Goal: Information Seeking & Learning: Check status

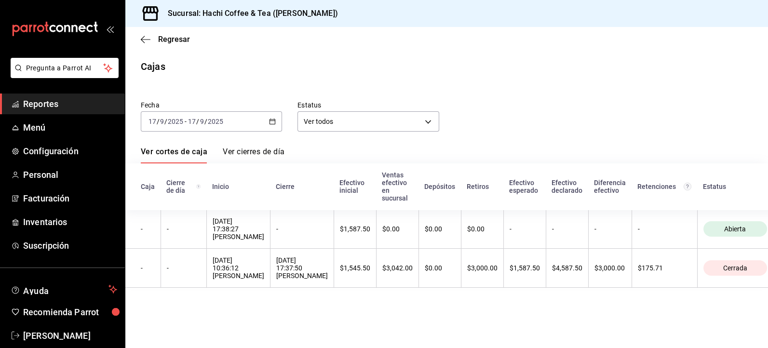
drag, startPoint x: 0, startPoint y: 0, endPoint x: 42, endPoint y: 101, distance: 109.6
click at [42, 101] on span "Reportes" at bounding box center [70, 103] width 94 height 13
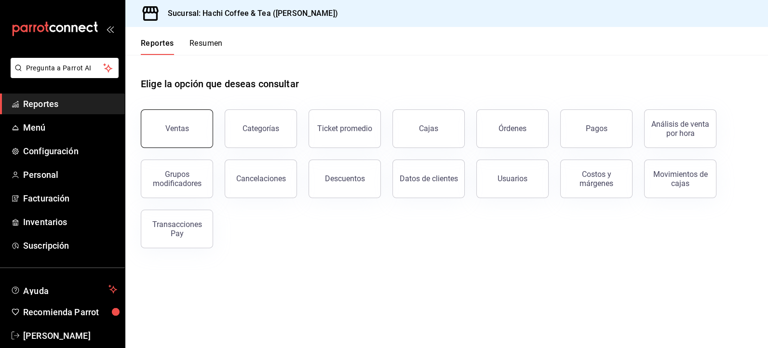
click at [182, 129] on div "Ventas" at bounding box center [177, 128] width 24 height 9
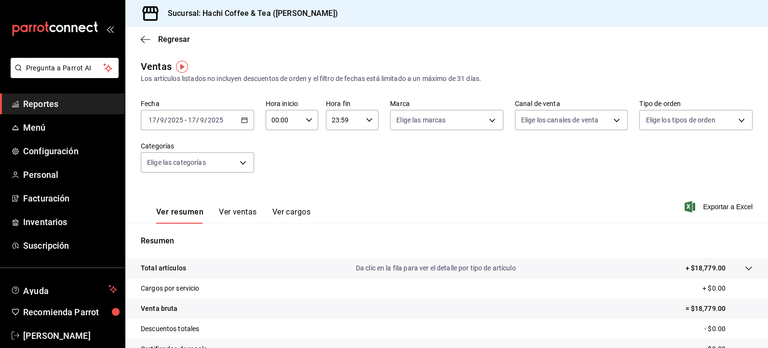
click at [82, 98] on span "Reportes" at bounding box center [70, 103] width 94 height 13
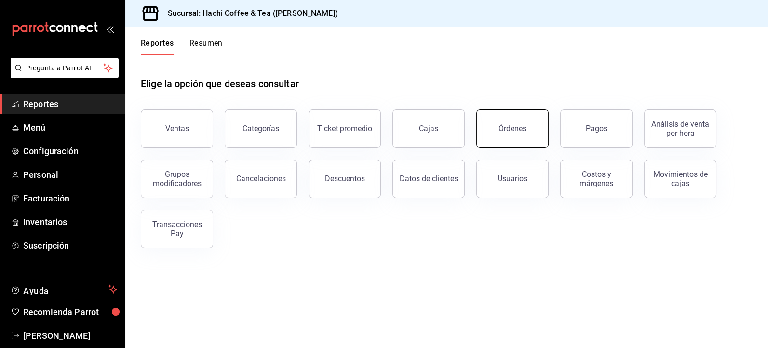
click at [496, 134] on button "Órdenes" at bounding box center [512, 128] width 72 height 39
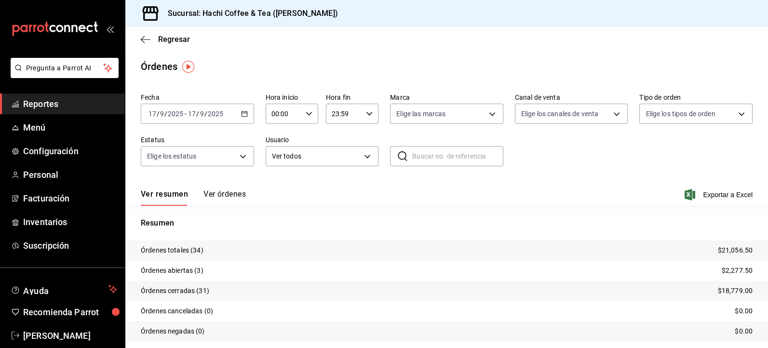
click at [75, 100] on span "Reportes" at bounding box center [70, 103] width 94 height 13
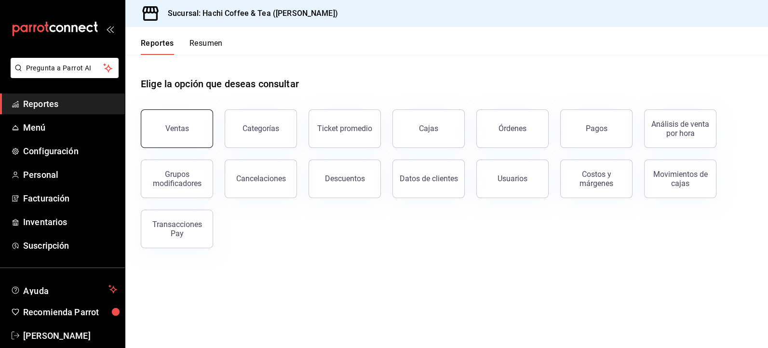
click at [162, 128] on button "Ventas" at bounding box center [177, 128] width 72 height 39
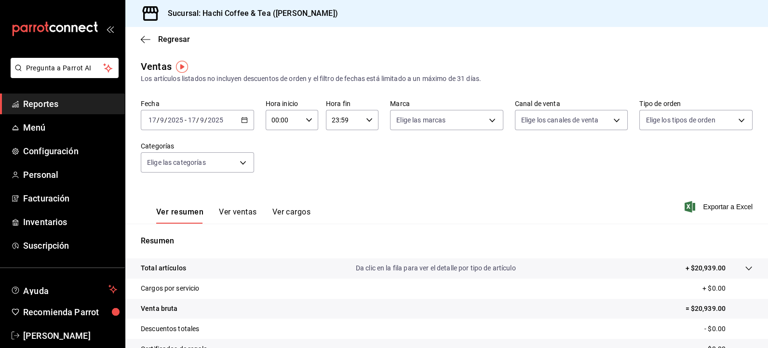
click at [63, 107] on span "Reportes" at bounding box center [70, 103] width 94 height 13
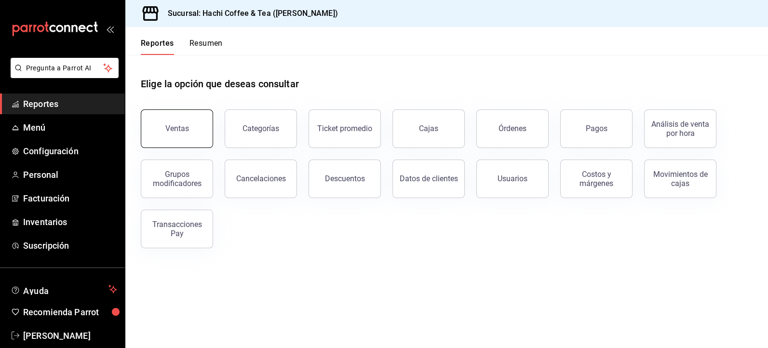
click at [189, 129] on button "Ventas" at bounding box center [177, 128] width 72 height 39
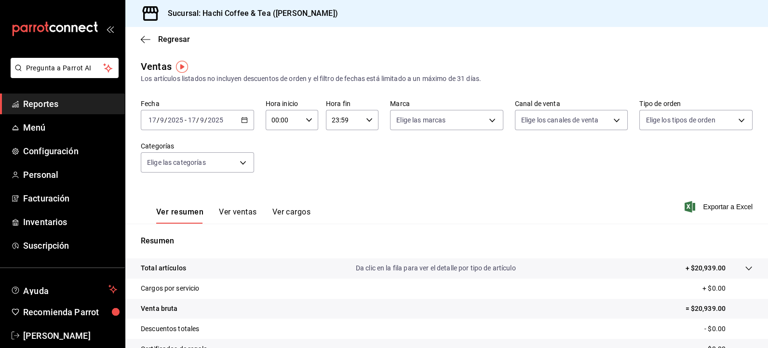
click at [244, 123] on icon "button" at bounding box center [244, 120] width 7 height 7
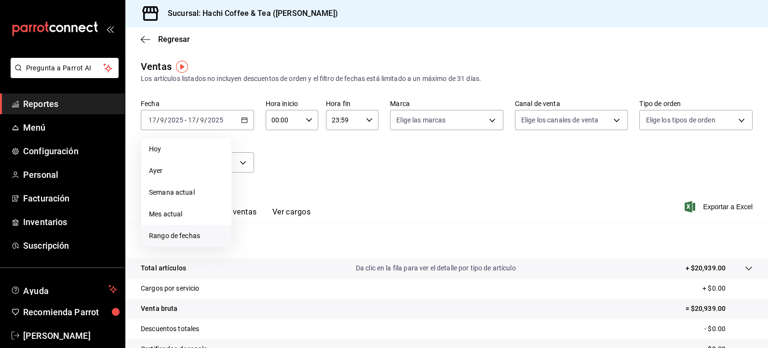
click at [192, 229] on li "Rango de fechas" at bounding box center [186, 236] width 90 height 22
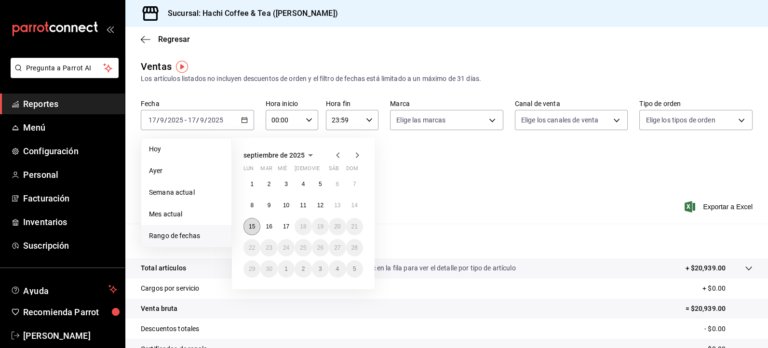
click at [246, 228] on button "15" at bounding box center [251, 226] width 17 height 17
click at [283, 227] on abbr "17" at bounding box center [286, 226] width 6 height 7
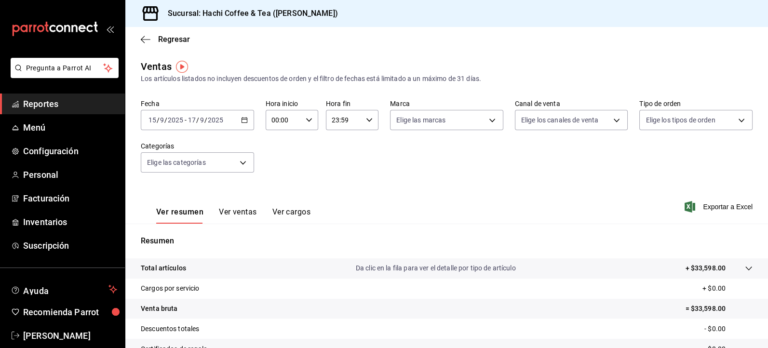
click at [42, 100] on span "Reportes" at bounding box center [70, 103] width 94 height 13
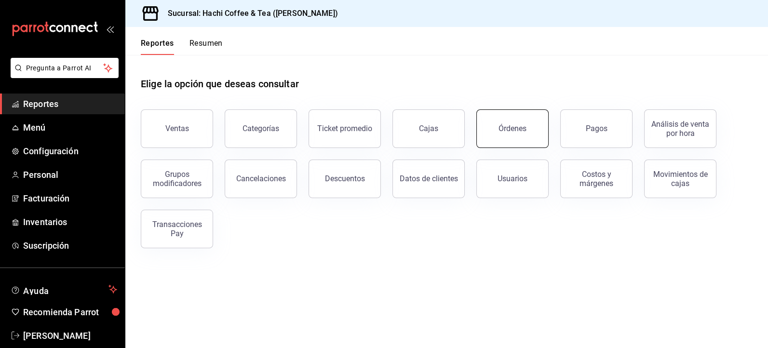
click at [512, 141] on button "Órdenes" at bounding box center [512, 128] width 72 height 39
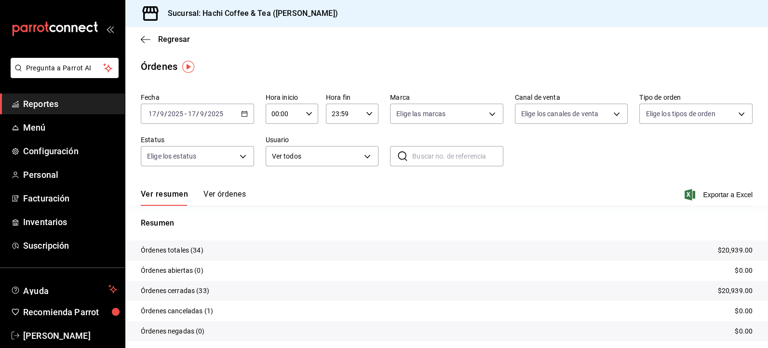
click at [47, 107] on span "Reportes" at bounding box center [70, 103] width 94 height 13
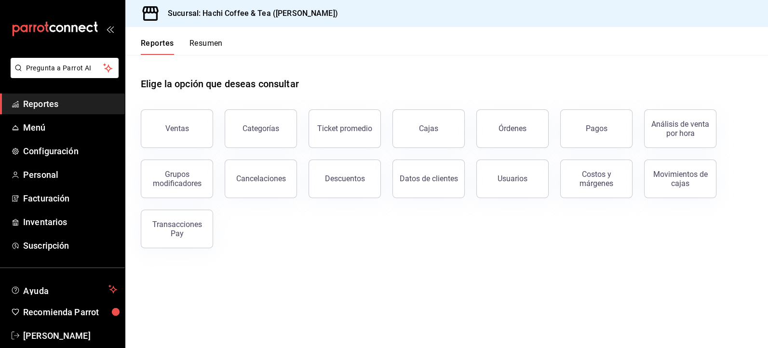
click at [39, 102] on span "Reportes" at bounding box center [70, 103] width 94 height 13
click at [63, 102] on span "Reportes" at bounding box center [70, 103] width 94 height 13
click at [177, 134] on button "Ventas" at bounding box center [177, 128] width 72 height 39
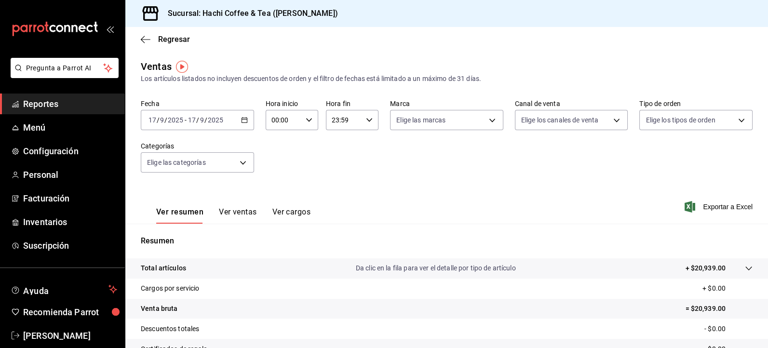
click at [87, 108] on span "Reportes" at bounding box center [70, 103] width 94 height 13
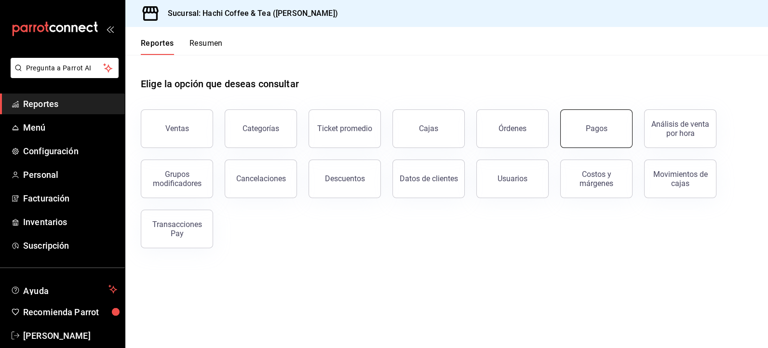
click at [596, 136] on button "Pagos" at bounding box center [596, 128] width 72 height 39
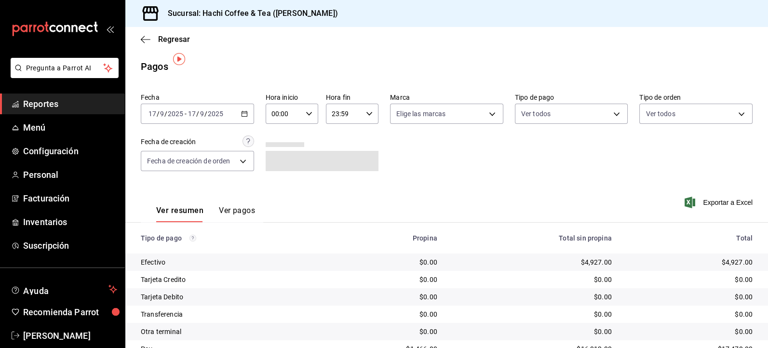
scroll to position [42, 0]
